Goal: Book appointment/travel/reservation

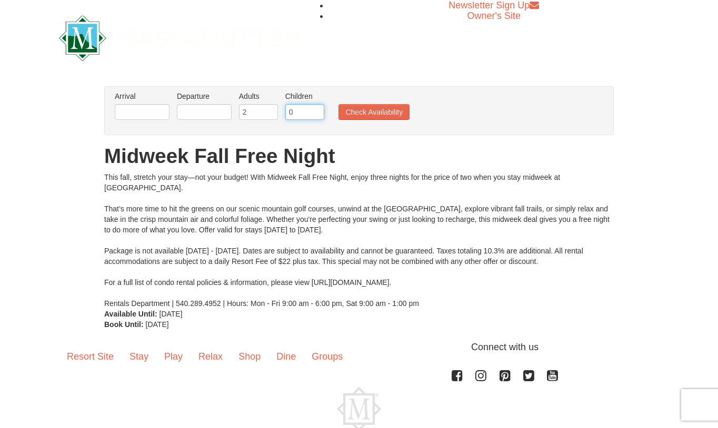
click at [295, 114] on input "0" at bounding box center [304, 112] width 39 height 16
type input "1"
click at [316, 109] on input "1" at bounding box center [304, 112] width 39 height 16
click at [139, 115] on input "text" at bounding box center [142, 112] width 55 height 16
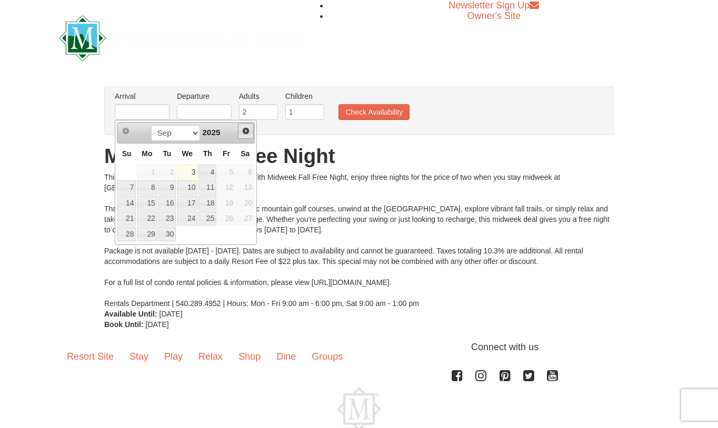
click at [248, 132] on span "Next" at bounding box center [246, 131] width 8 height 8
click at [127, 204] on link "12" at bounding box center [126, 203] width 18 height 15
type input "[DATE]"
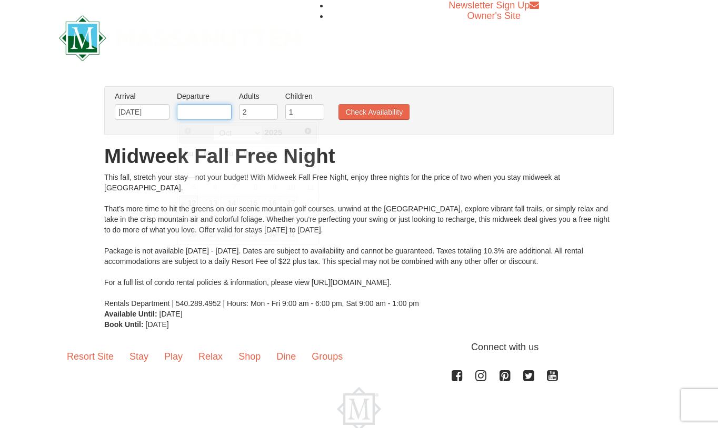
click at [202, 113] on input "text" at bounding box center [204, 112] width 55 height 16
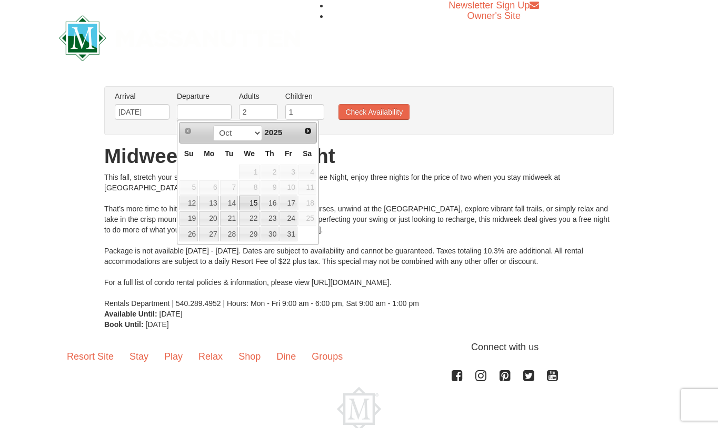
click at [241, 204] on link "15" at bounding box center [249, 203] width 21 height 15
type input "[DATE]"
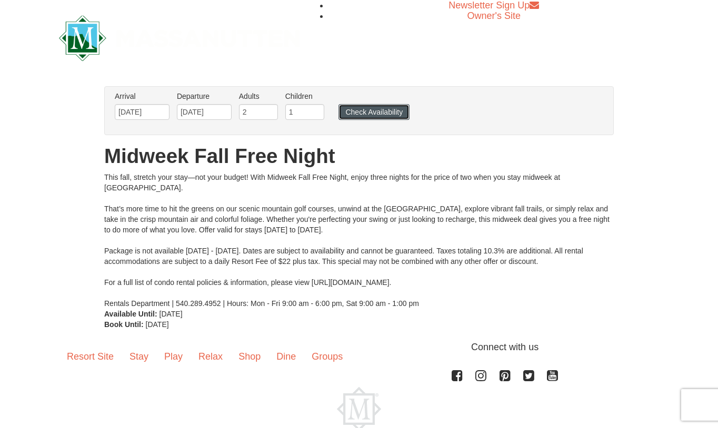
click at [360, 109] on button "Check Availability" at bounding box center [373, 112] width 71 height 16
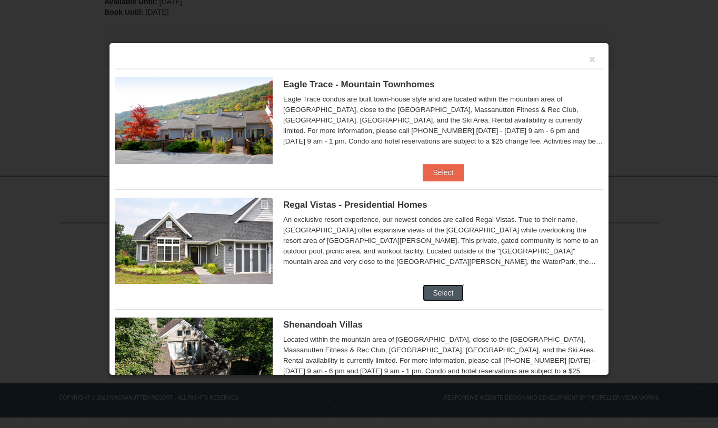
click at [447, 288] on button "Select" at bounding box center [444, 293] width 42 height 17
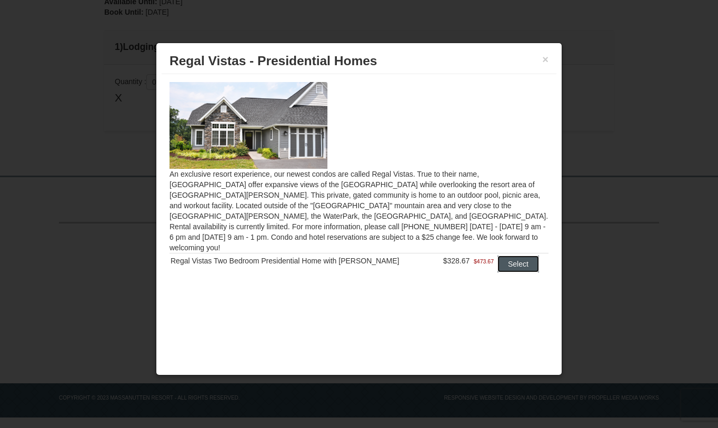
click at [512, 256] on button "Select" at bounding box center [518, 264] width 42 height 17
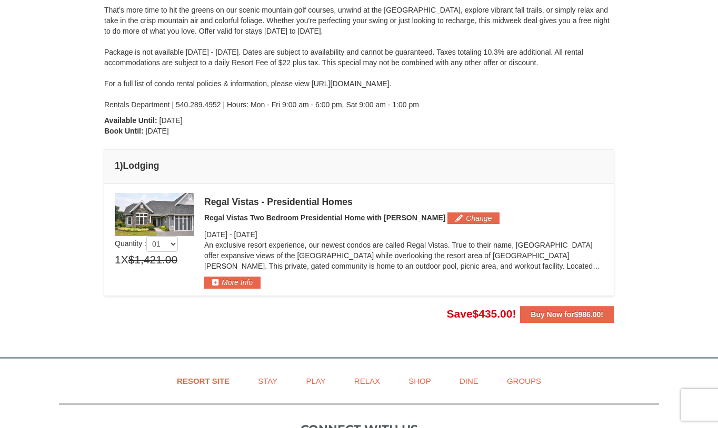
scroll to position [187, 0]
